Goal: Information Seeking & Learning: Learn about a topic

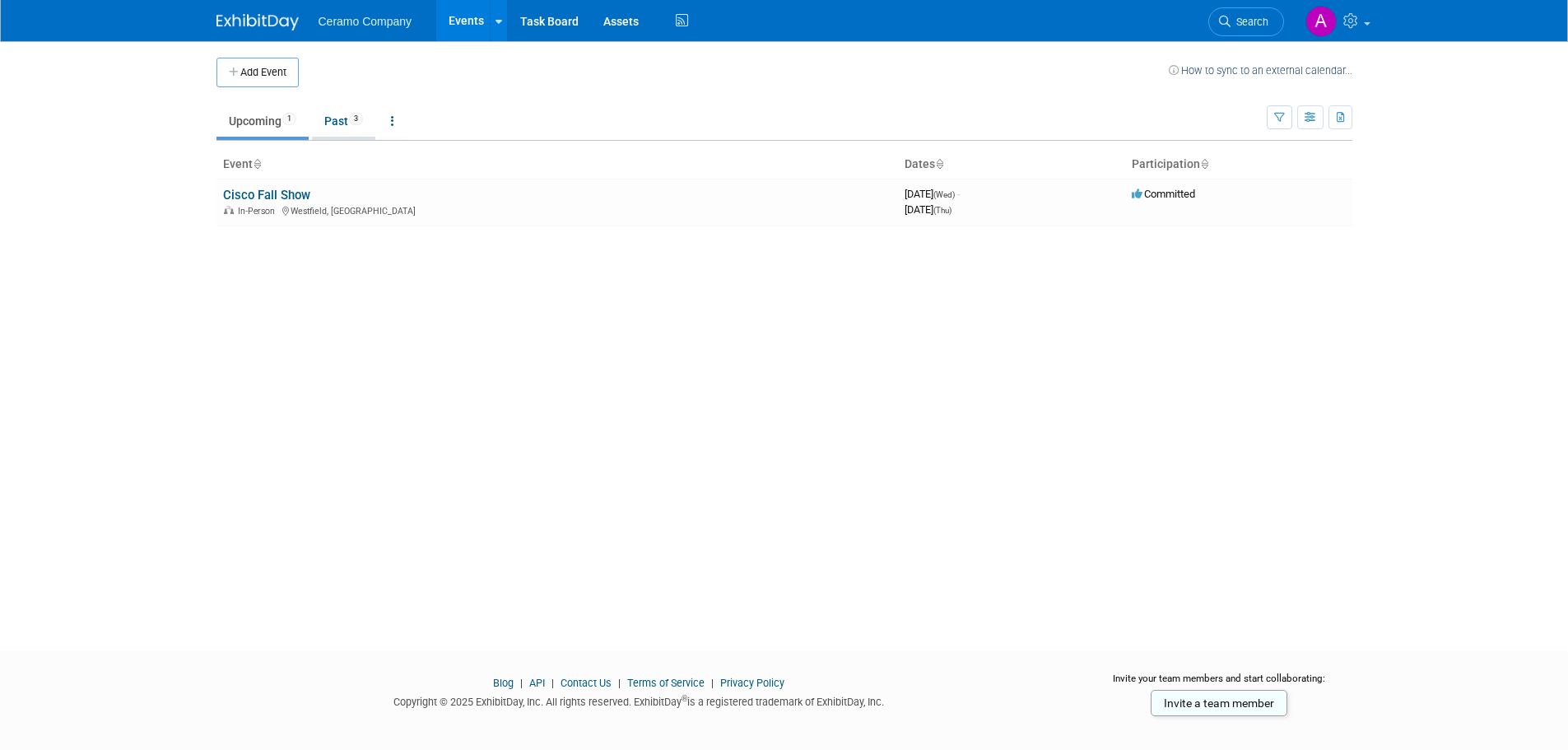
click at [352, 122] on link "Past 3" at bounding box center [343, 121] width 64 height 31
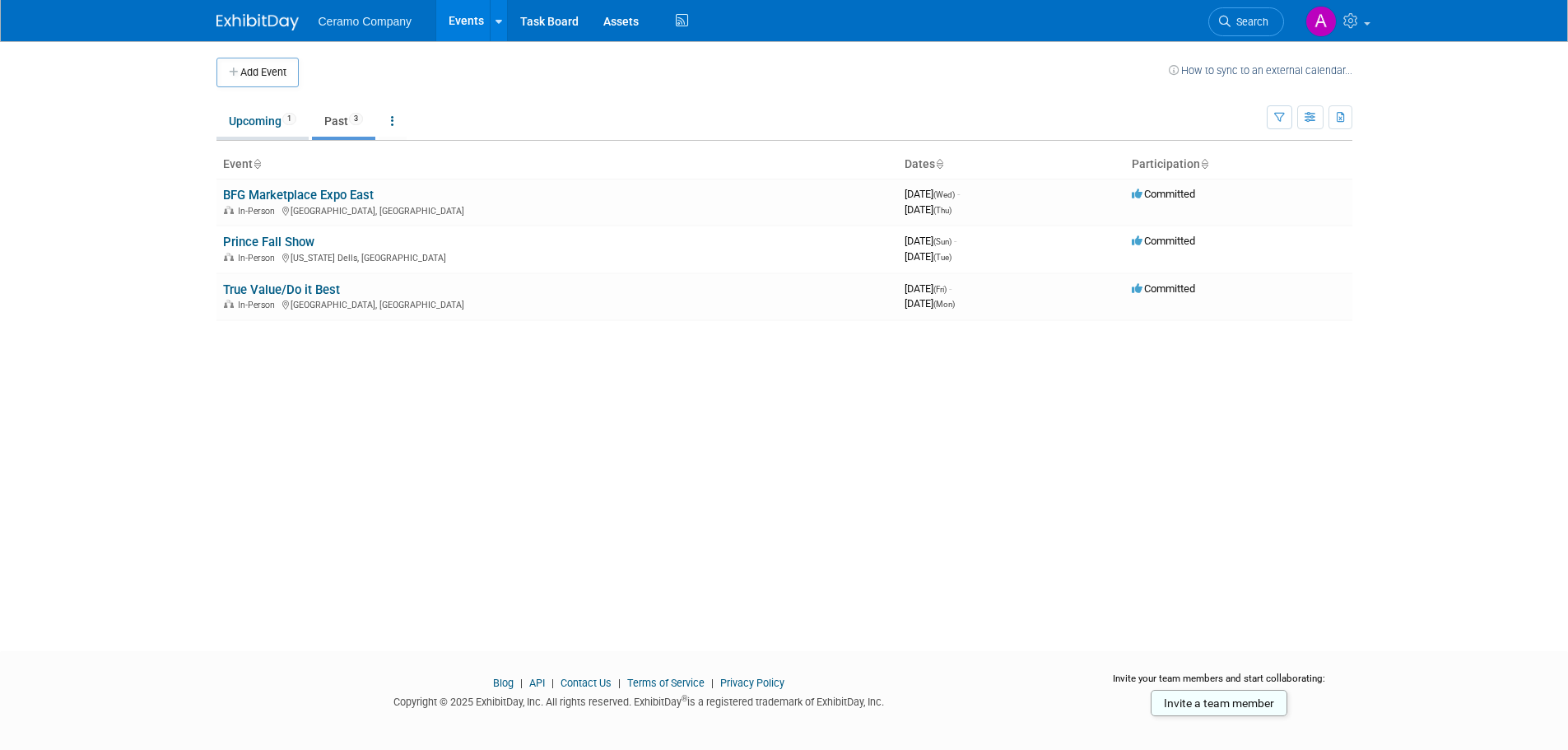
click at [274, 115] on link "Upcoming 1" at bounding box center [262, 121] width 92 height 31
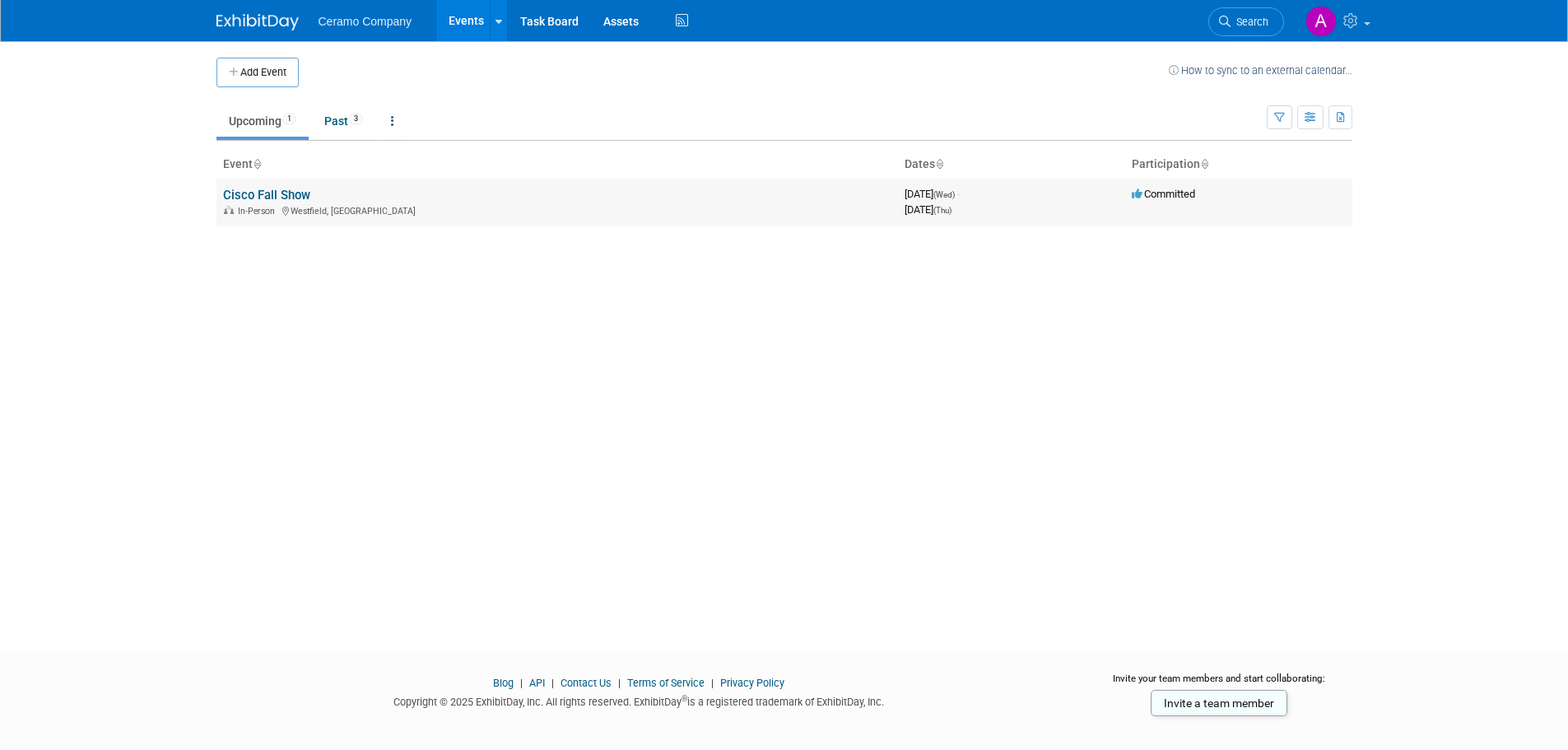
click at [307, 195] on link "Cisco Fall Show" at bounding box center [266, 195] width 87 height 15
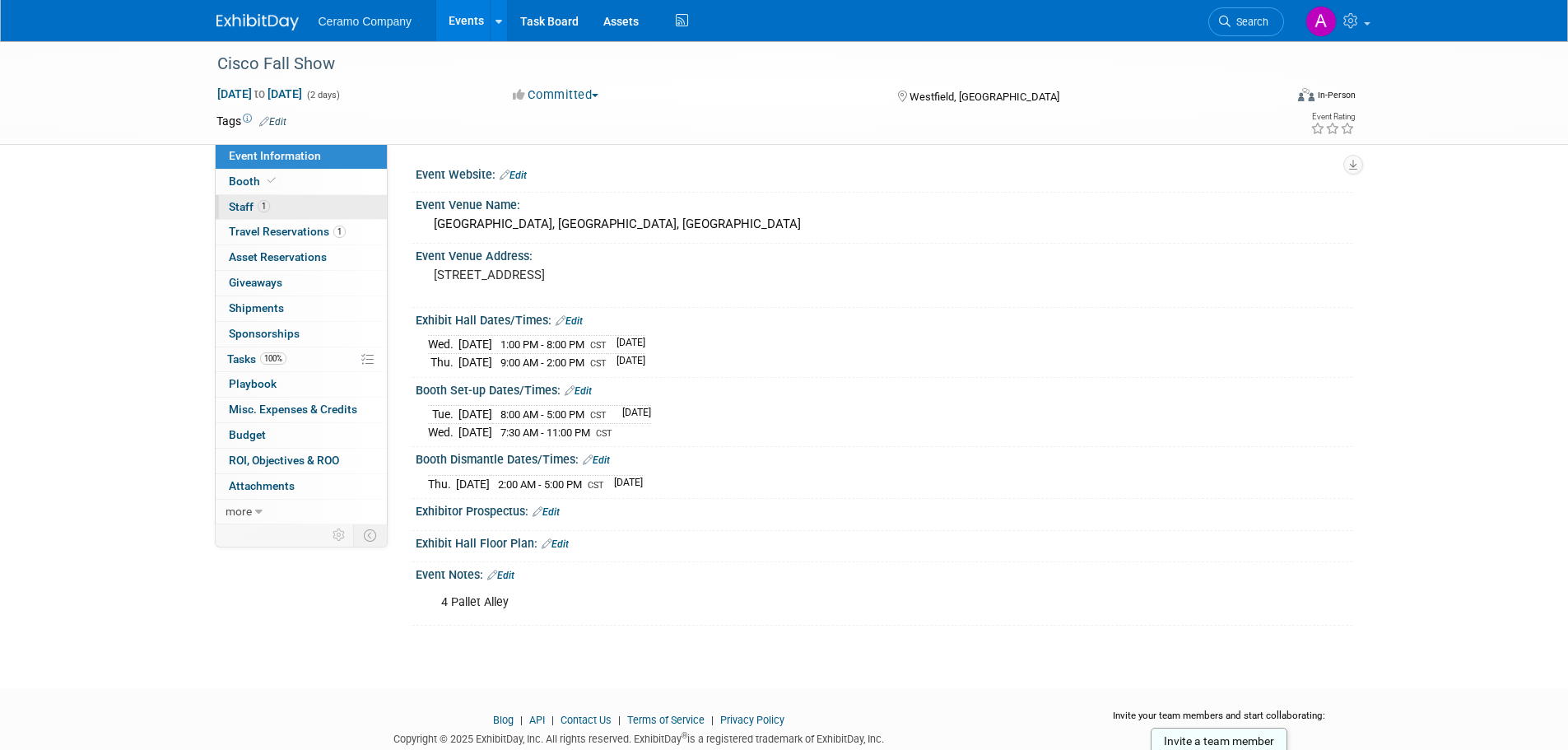
click at [298, 211] on link "1 Staff 1" at bounding box center [301, 207] width 171 height 24
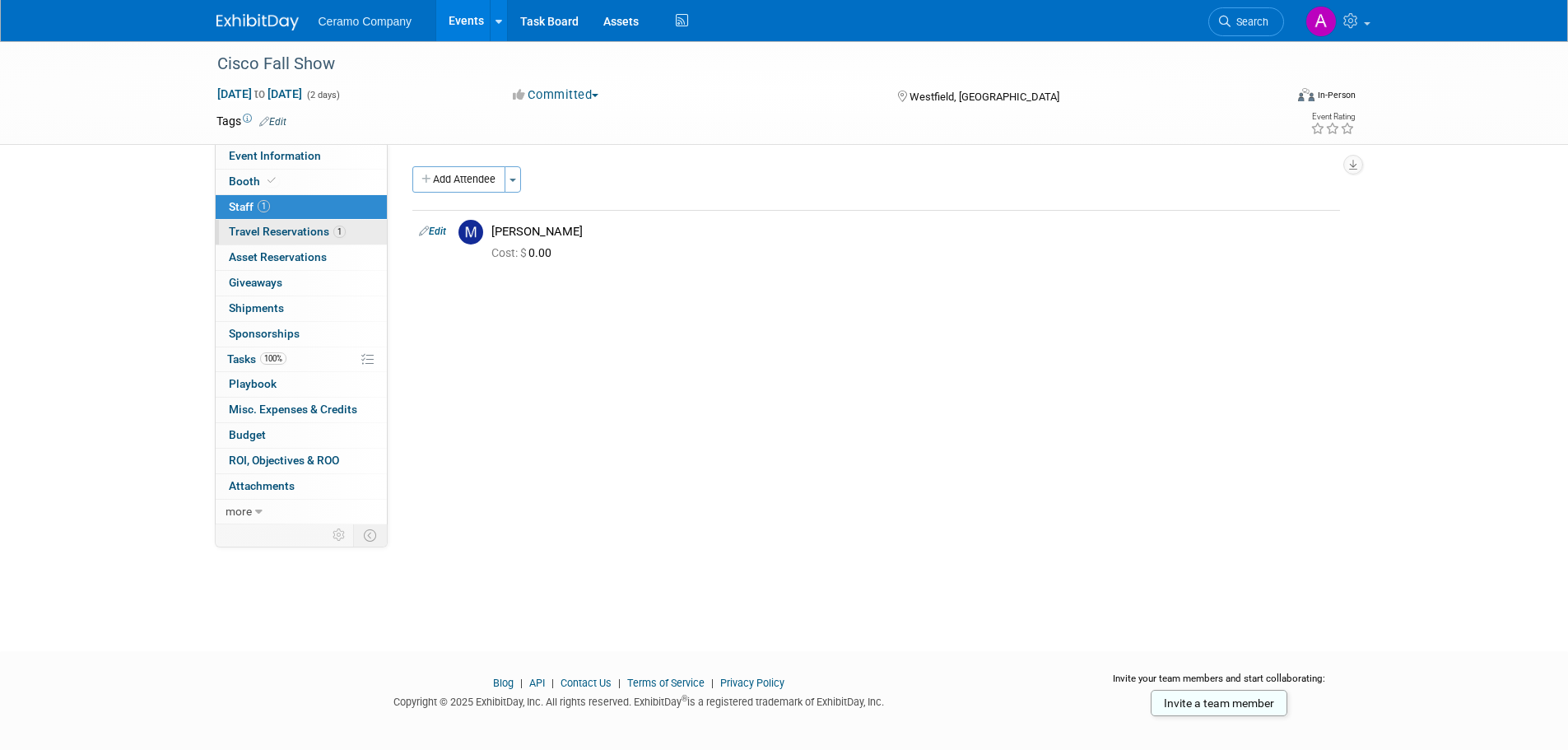
click at [289, 231] on span "Travel Reservations 1" at bounding box center [287, 231] width 117 height 13
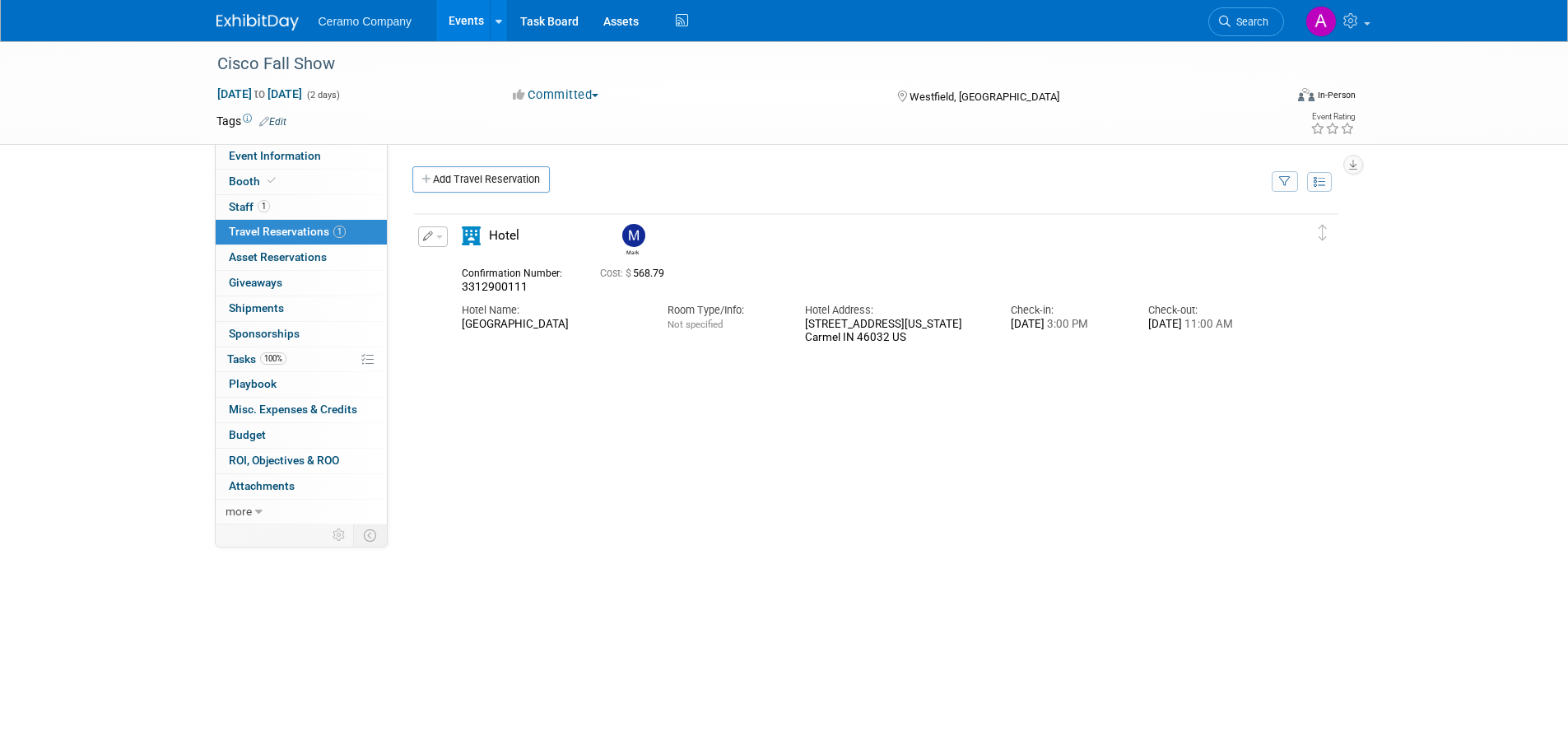
click at [636, 233] on img at bounding box center [633, 236] width 23 height 23
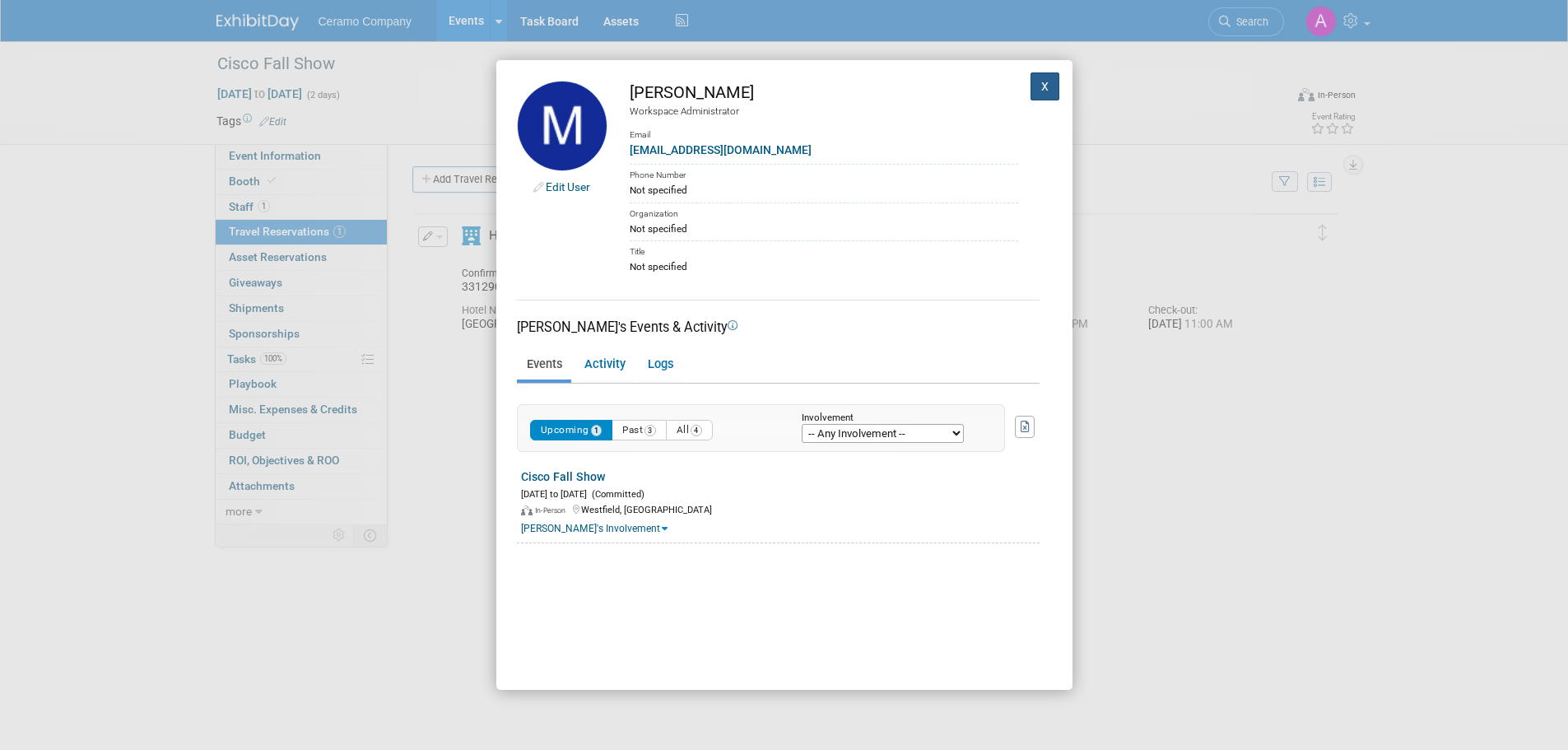
click at [1035, 86] on button "X" at bounding box center [1045, 86] width 29 height 28
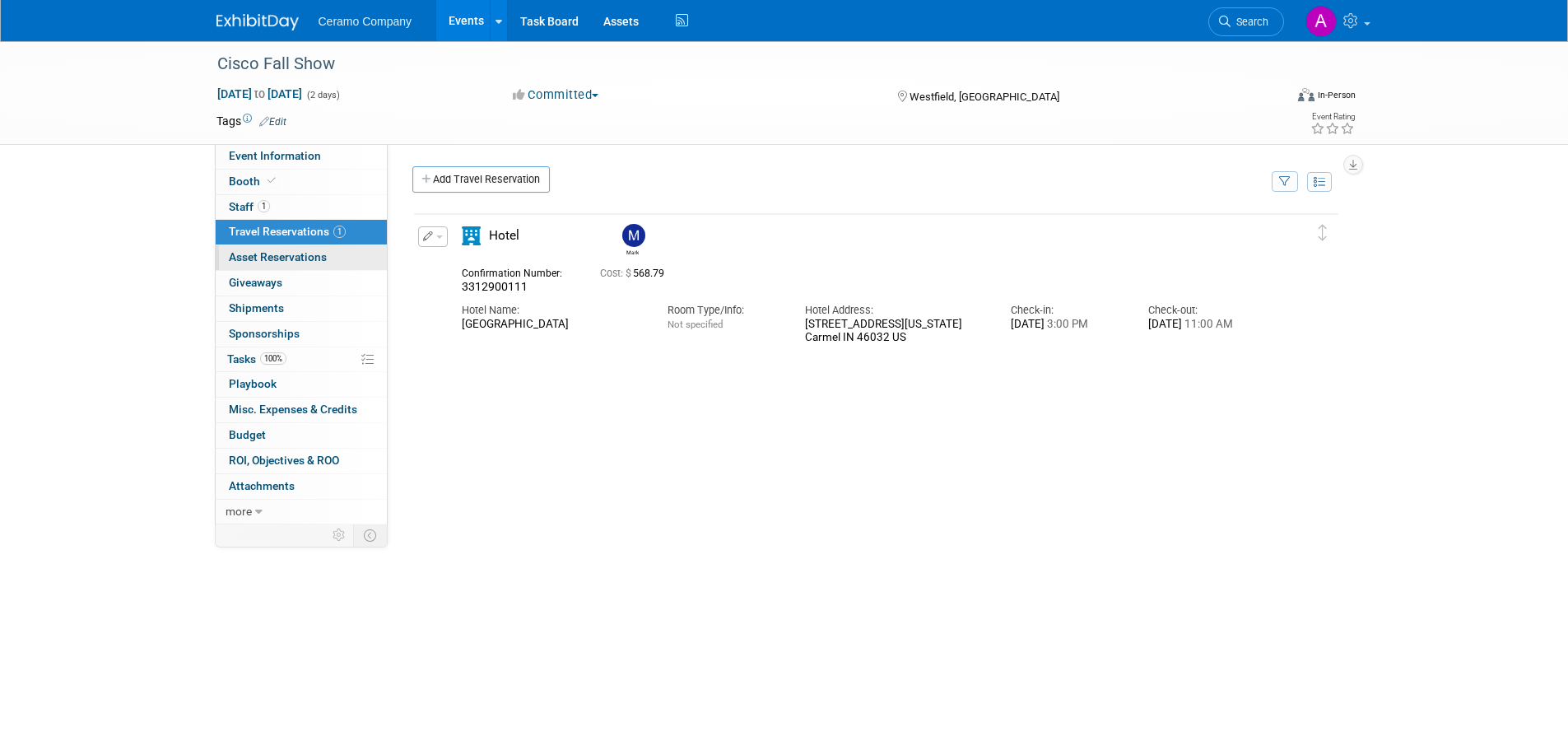
click at [295, 257] on span "Asset Reservations 0" at bounding box center [278, 256] width 98 height 13
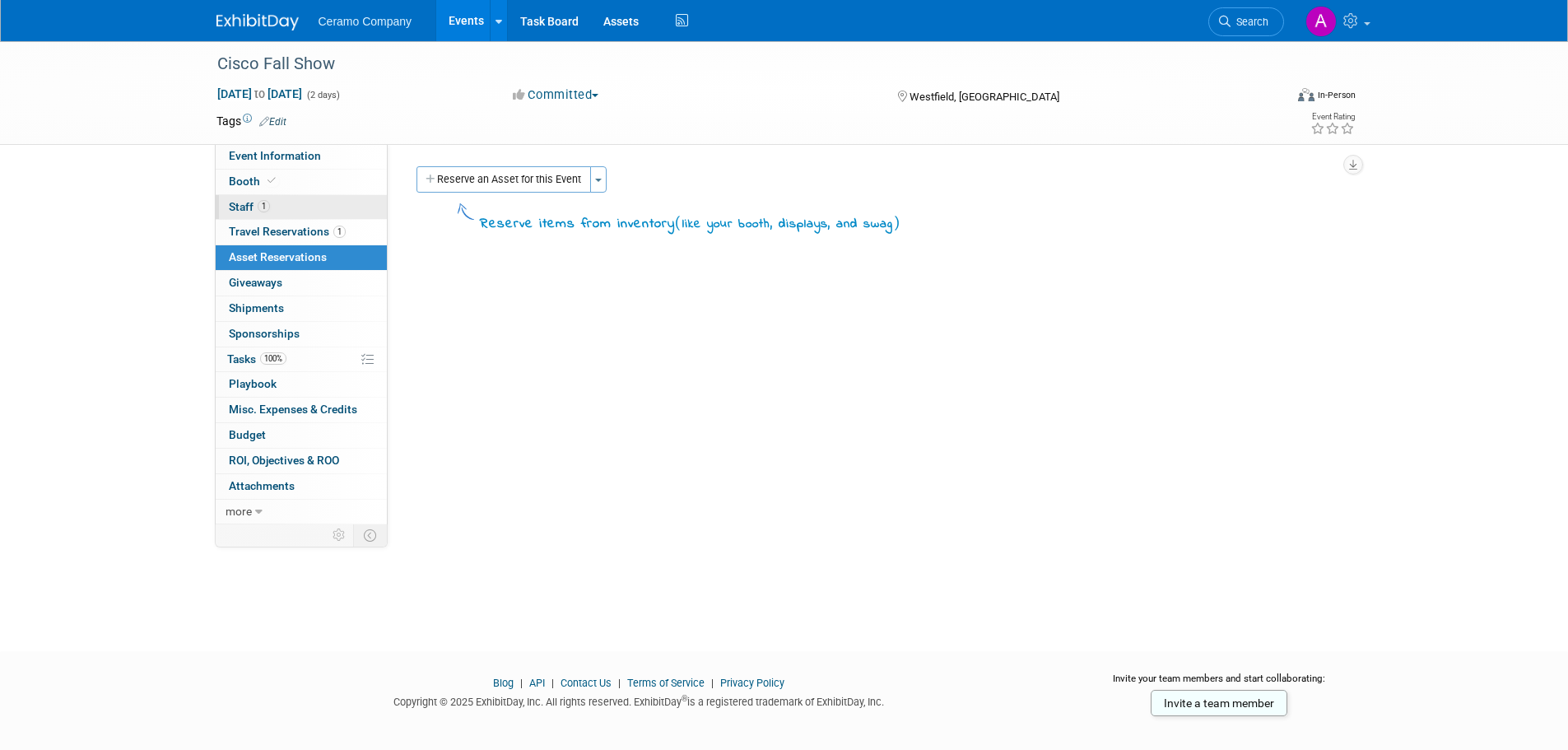
click at [274, 202] on link "1 Staff 1" at bounding box center [301, 207] width 171 height 24
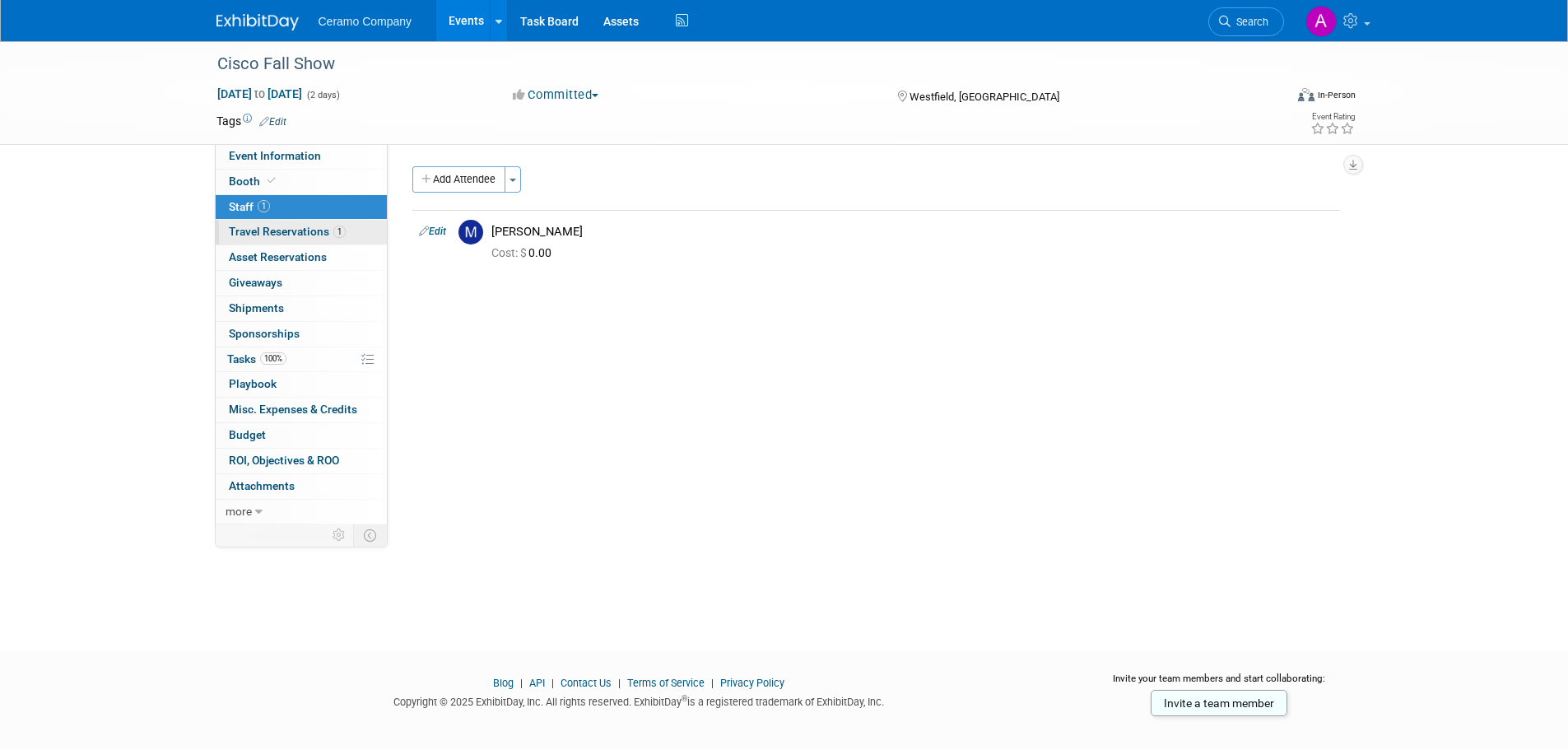
click at [277, 228] on span "Travel Reservations 1" at bounding box center [287, 231] width 117 height 13
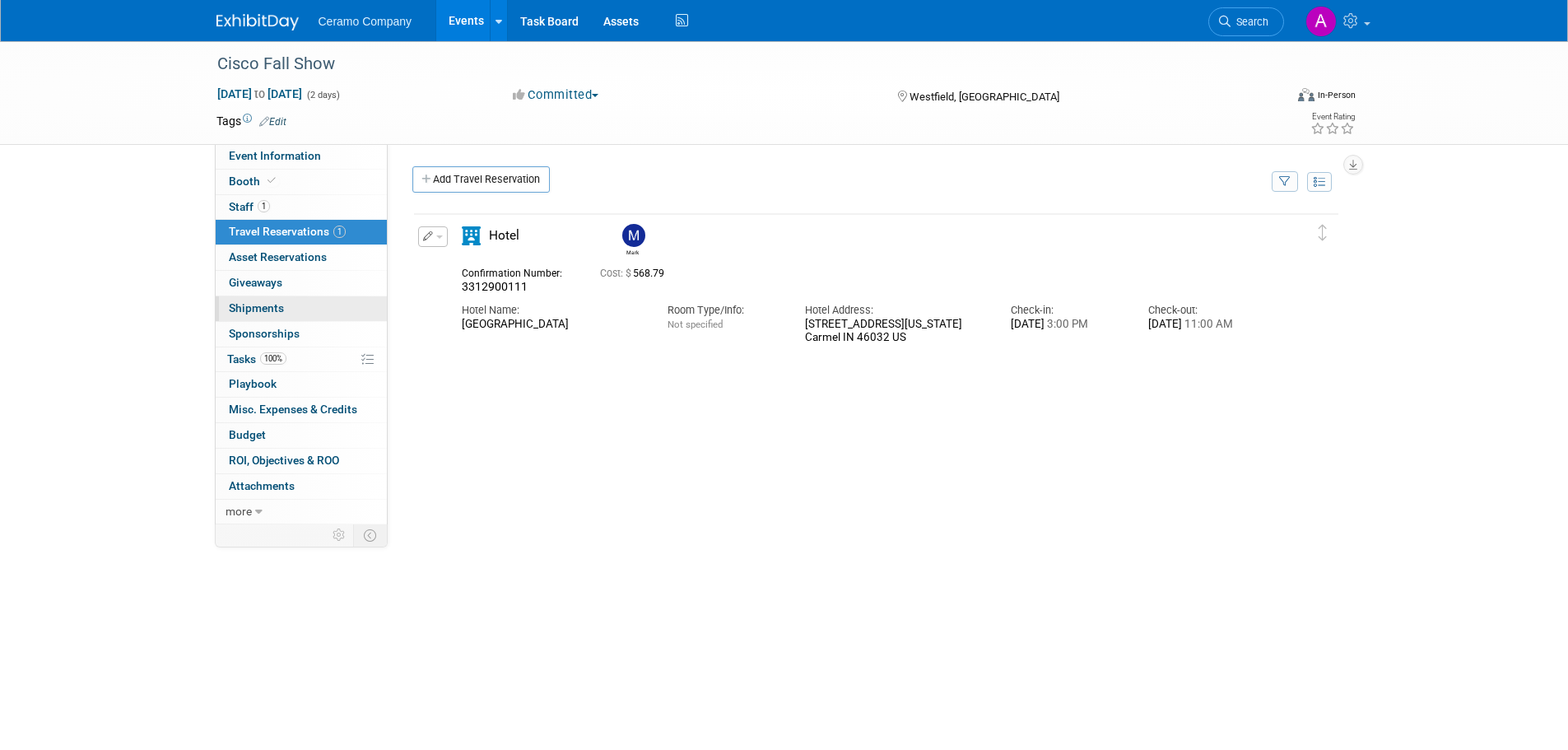
click at [285, 309] on link "0 Shipments 0" at bounding box center [301, 308] width 171 height 24
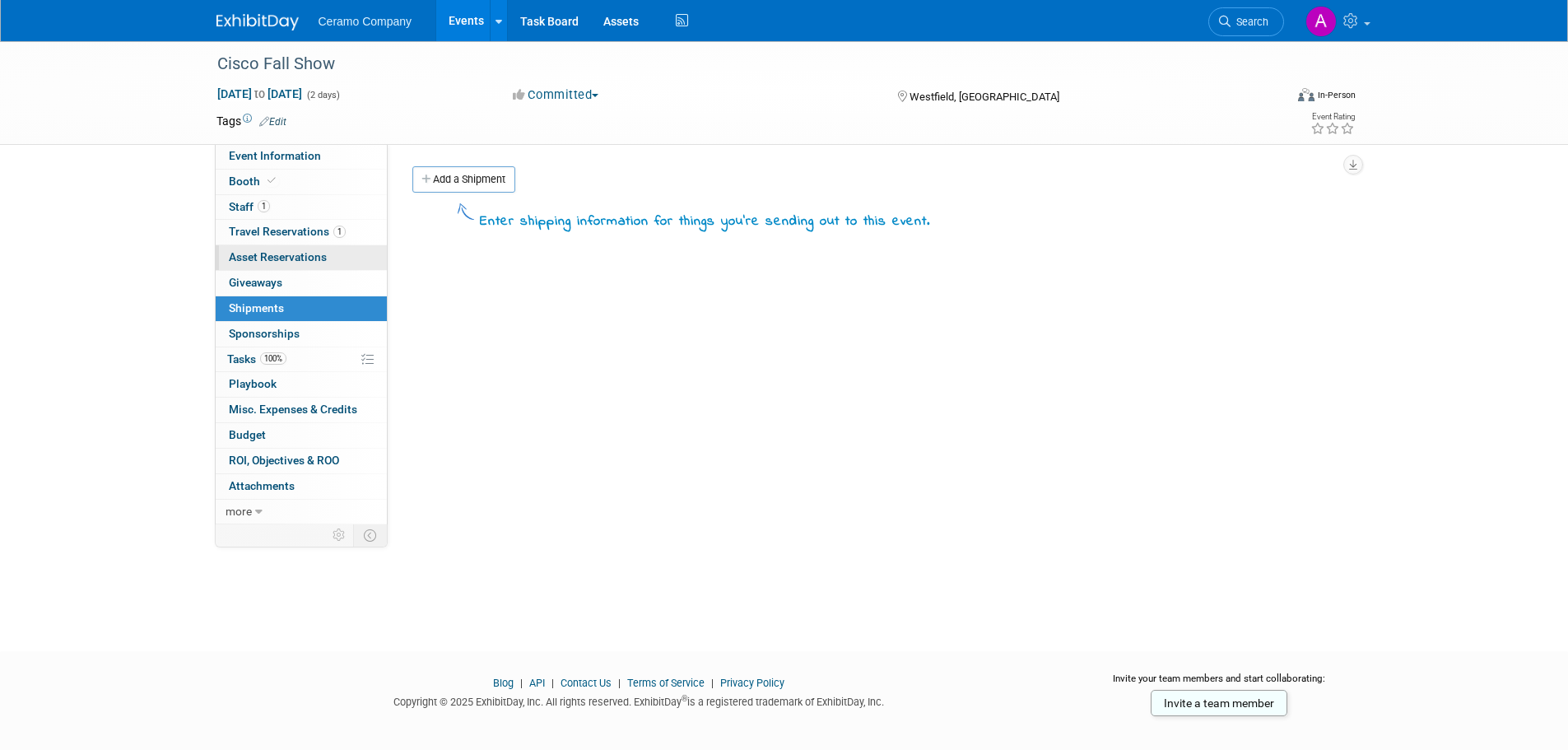
click at [256, 268] on link "0 Asset Reservations 0" at bounding box center [301, 257] width 171 height 24
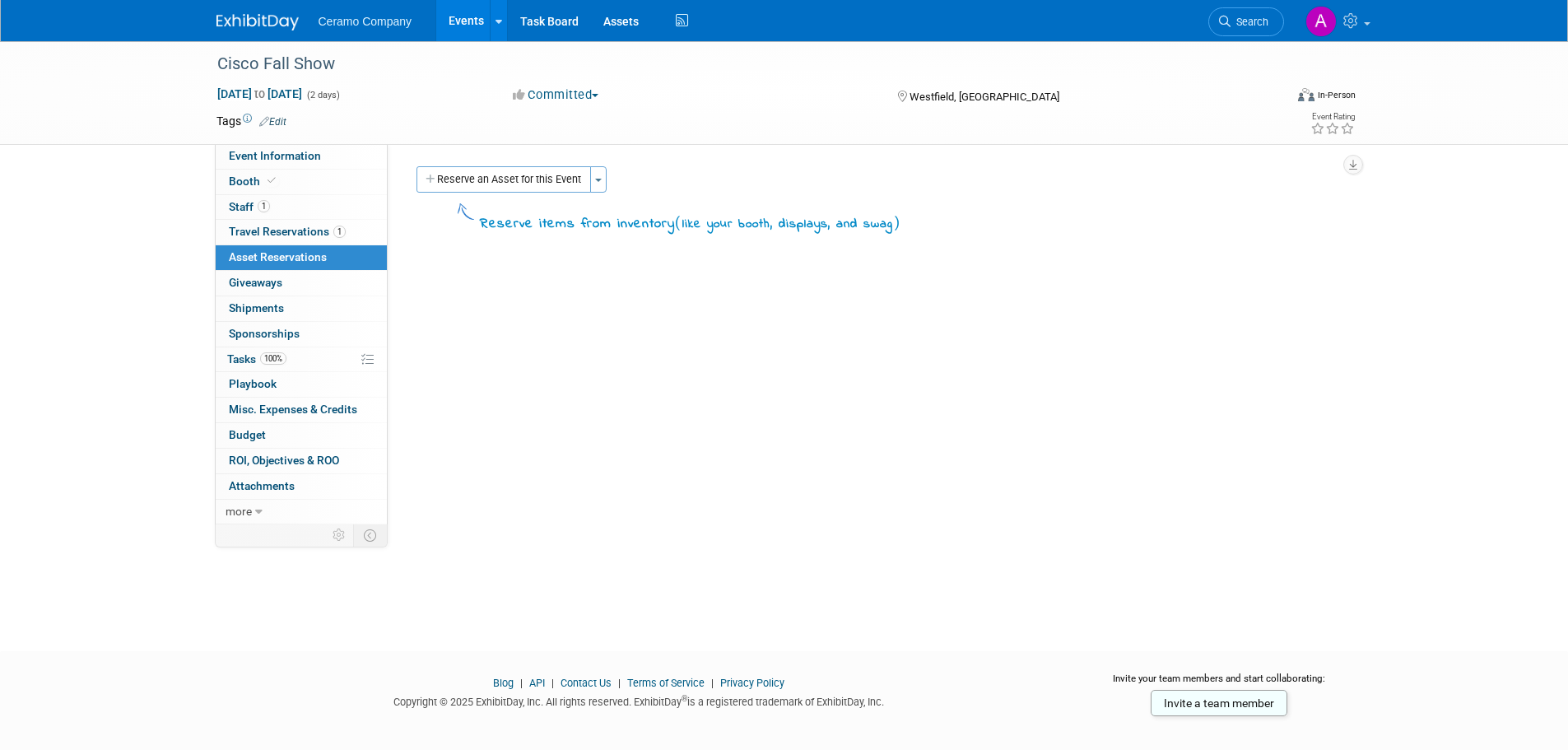
click at [809, 399] on div "Event Website: Edit Event Venue Name: Grand Park Sports Campus, Westfield, IN E…" at bounding box center [870, 333] width 965 height 380
click at [767, 523] on div "Event Website: Edit Event Venue Name: Grand Park Sports Campus, Westfield, IN E…" at bounding box center [870, 333] width 965 height 380
click at [259, 204] on span "1" at bounding box center [264, 206] width 13 height 13
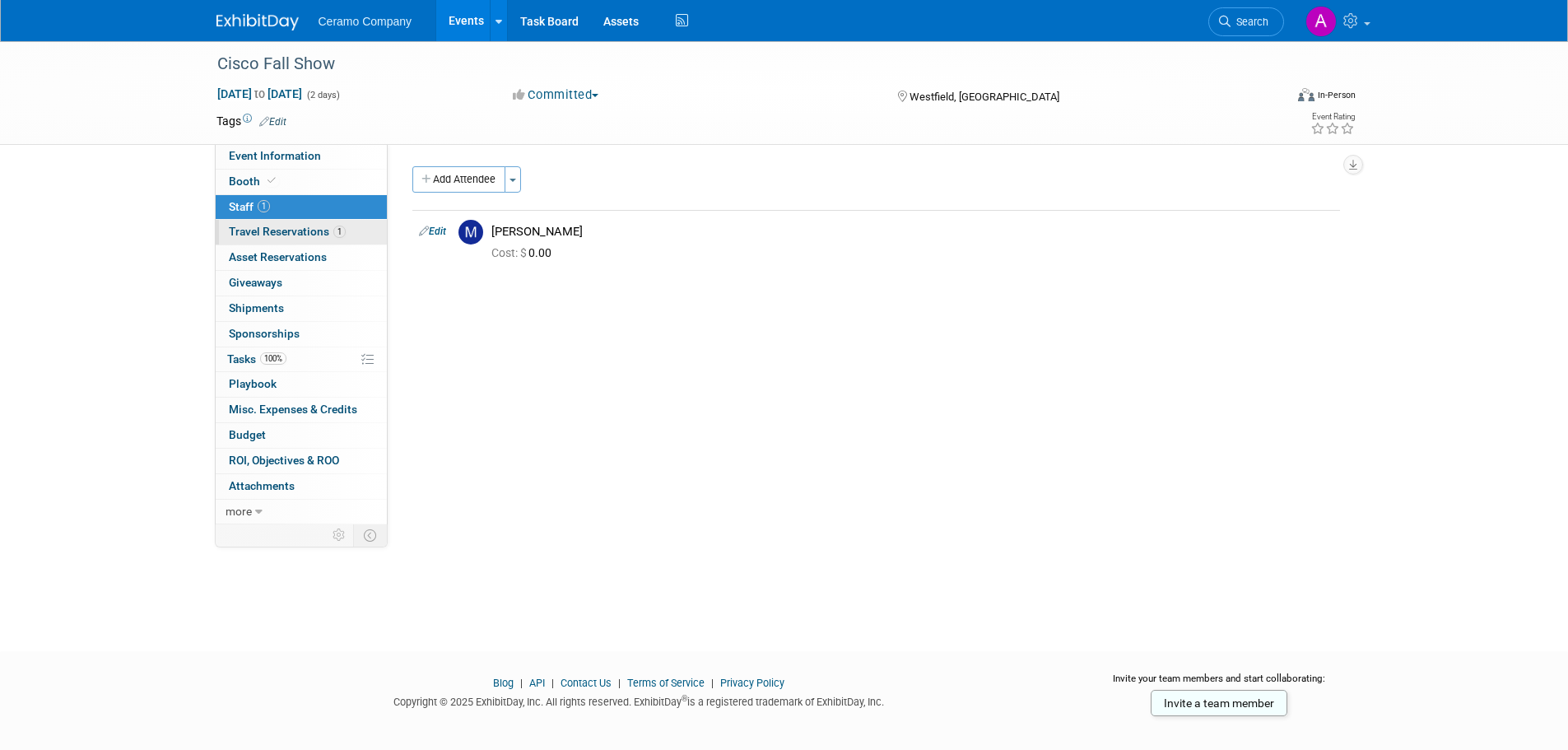
click at [270, 232] on span "Travel Reservations 1" at bounding box center [287, 231] width 117 height 13
